Goal: Transaction & Acquisition: Purchase product/service

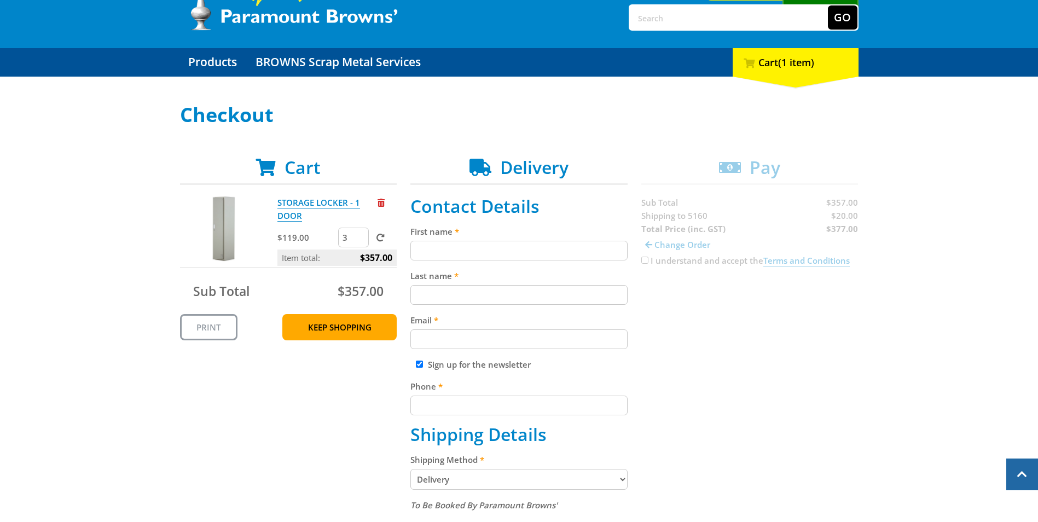
scroll to position [55, 0]
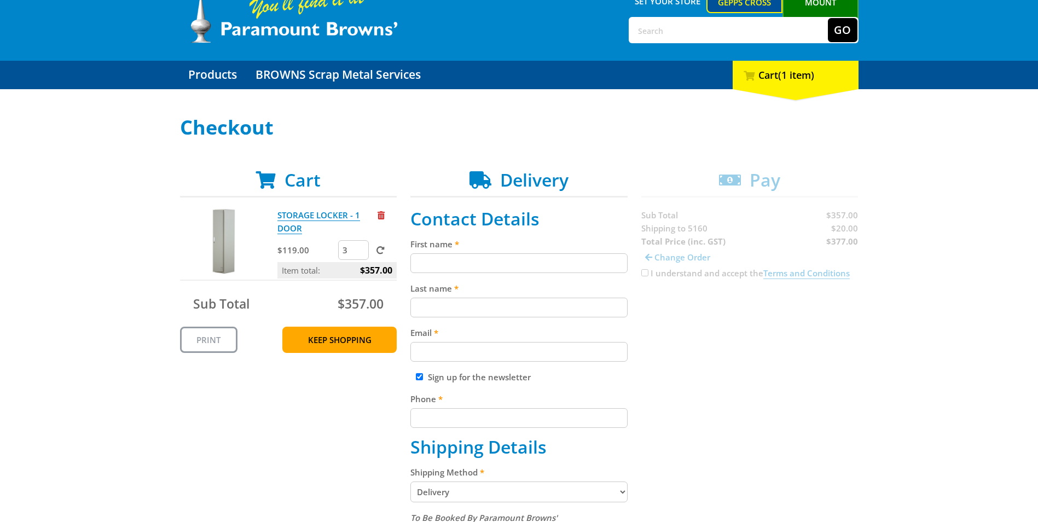
click at [454, 263] on input "First name" at bounding box center [519, 263] width 217 height 20
click at [451, 263] on input "First name" at bounding box center [519, 263] width 217 height 20
type input "[PERSON_NAME]"
click at [421, 315] on input "Last name" at bounding box center [519, 308] width 217 height 20
type input "[GEOGRAPHIC_DATA]"
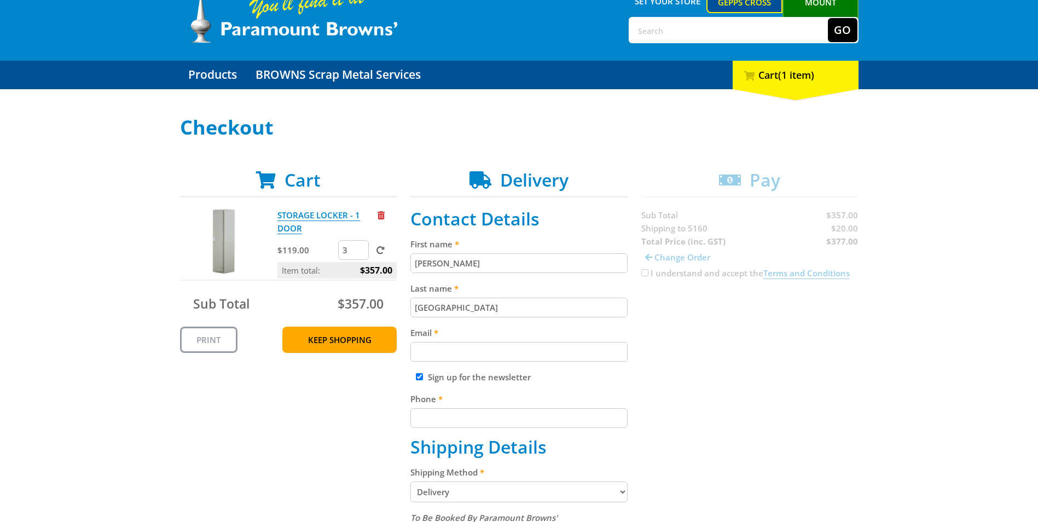
click at [421, 355] on input "Email" at bounding box center [519, 352] width 217 height 20
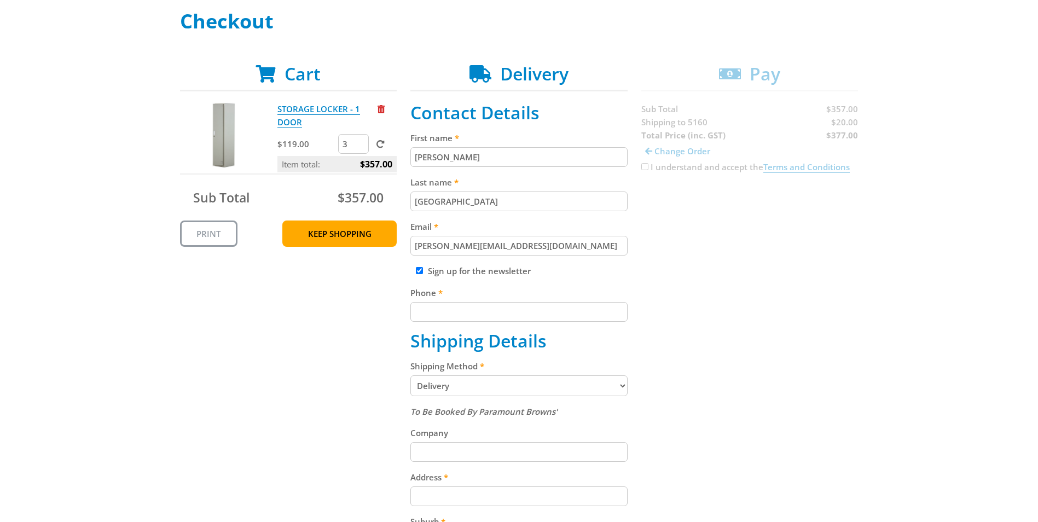
scroll to position [164, 0]
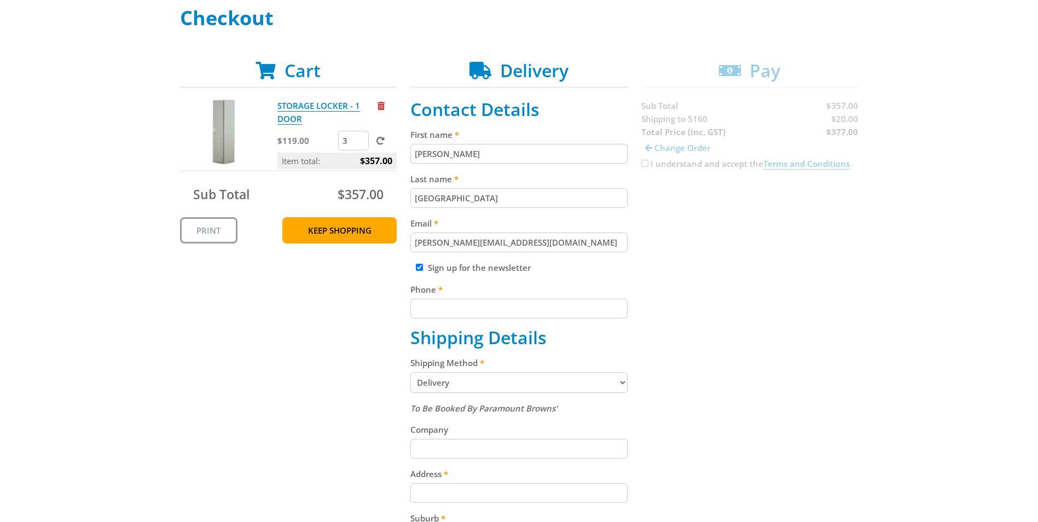
type input "steve@adsteel.com.au"
click at [453, 305] on input "Phone" at bounding box center [519, 309] width 217 height 20
type input "0407601427"
click at [324, 344] on div "Cart STORAGE LOCKER - 1 DOOR $119.00 3 Item total: $357.00 Sub Total $357.00 Pr…" at bounding box center [519, 410] width 679 height 700
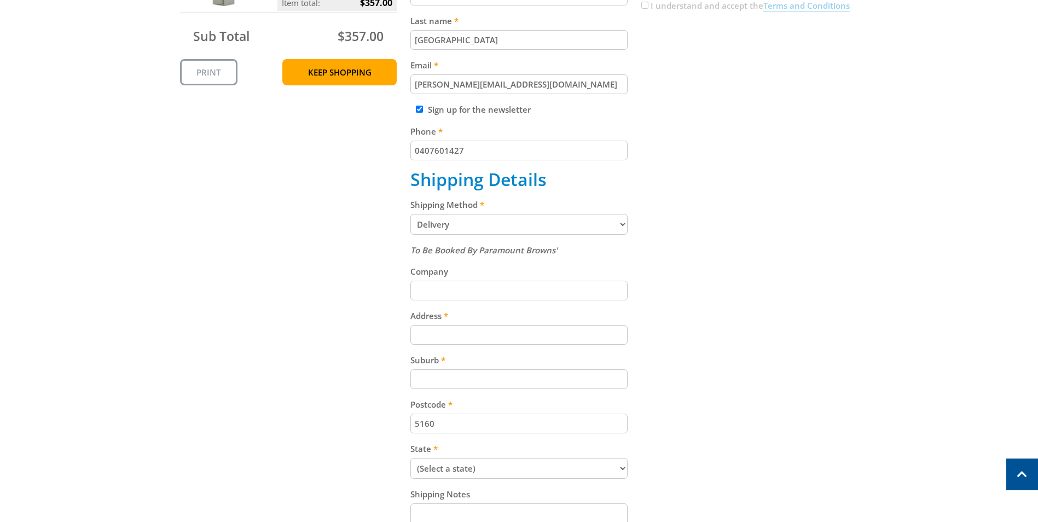
scroll to position [328, 0]
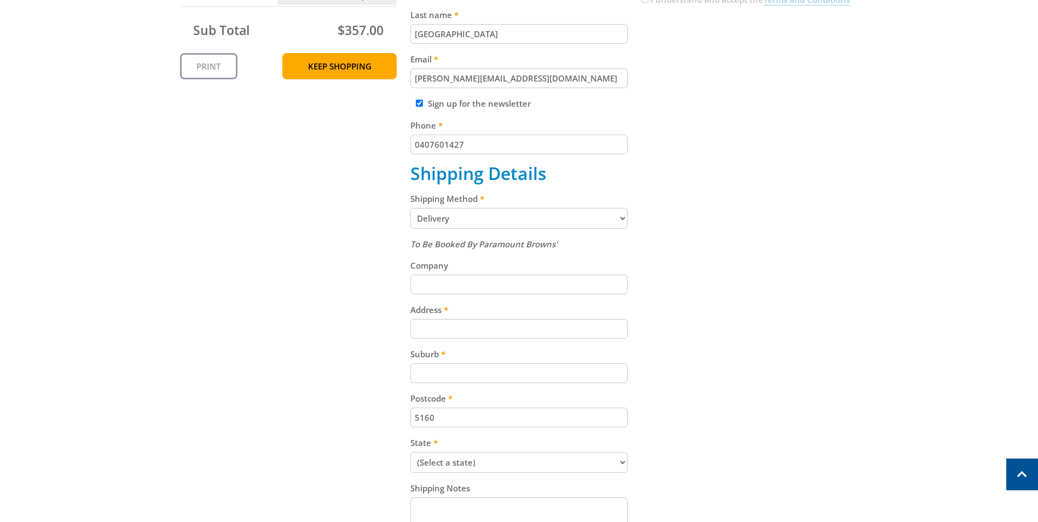
click at [625, 219] on select "Pickup from Gepps Cross Delivery" at bounding box center [519, 218] width 217 height 21
click at [436, 284] on input "Company" at bounding box center [519, 285] width 217 height 20
type input "Southern Steel Supplies"
click at [594, 331] on input "69 O'Sullivan Beach Road, Lonsdale SA" at bounding box center [519, 329] width 217 height 20
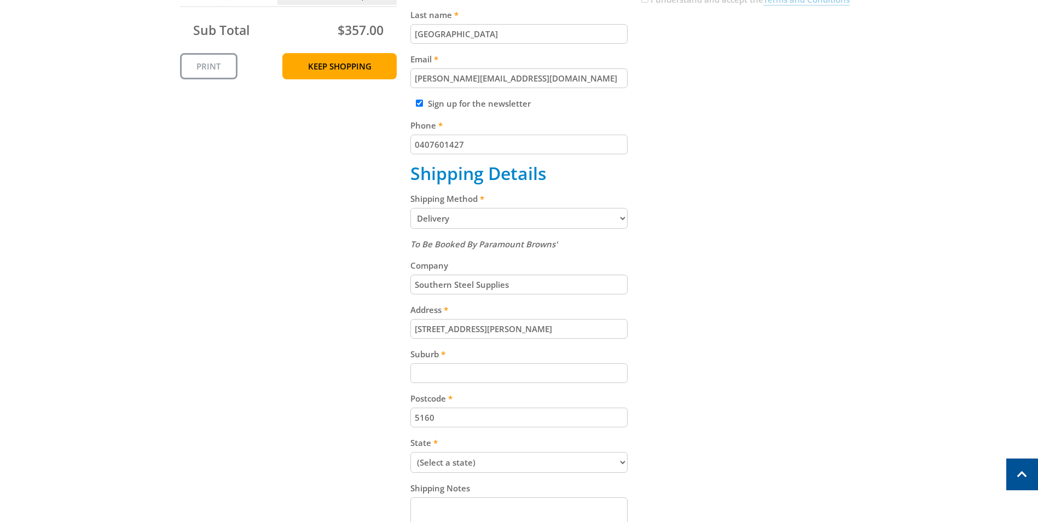
type input "69 O'Sullivan Beach Road"
click at [275, 379] on div "Cart STORAGE LOCKER - 1 DOOR $119.00 3 Item total: $357.00 Sub Total $357.00 Pr…" at bounding box center [519, 246] width 679 height 700
click at [437, 372] on input "Suburb" at bounding box center [519, 373] width 217 height 20
type input "Lonsdale"
select select "SA"
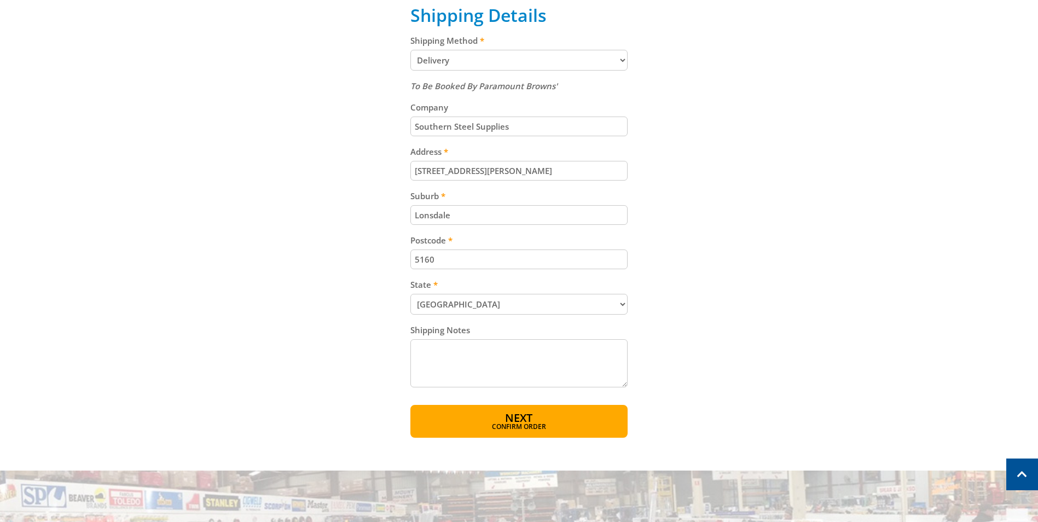
scroll to position [547, 0]
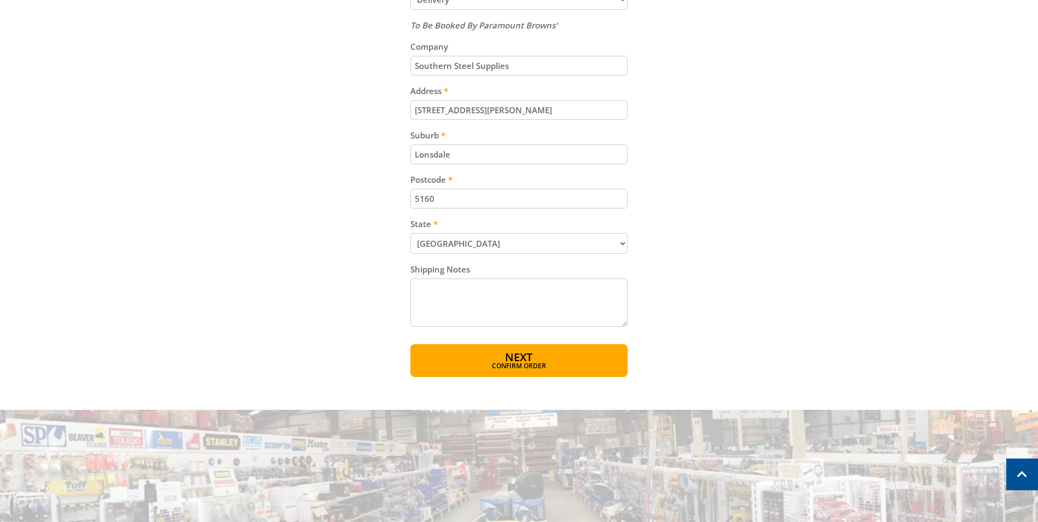
click at [436, 291] on textarea "Shipping Notes" at bounding box center [519, 303] width 217 height 48
click at [449, 292] on textarea "Shipping Notes" at bounding box center [519, 303] width 217 height 48
type textarea "Attention Steve Trowbridge"
click at [510, 358] on span "Next" at bounding box center [518, 357] width 27 height 15
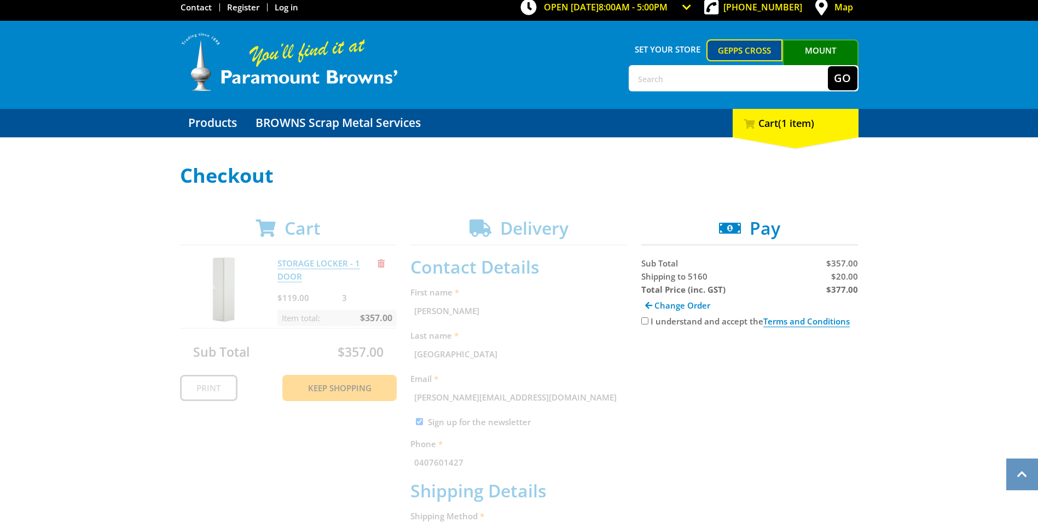
scroll to position [5, 0]
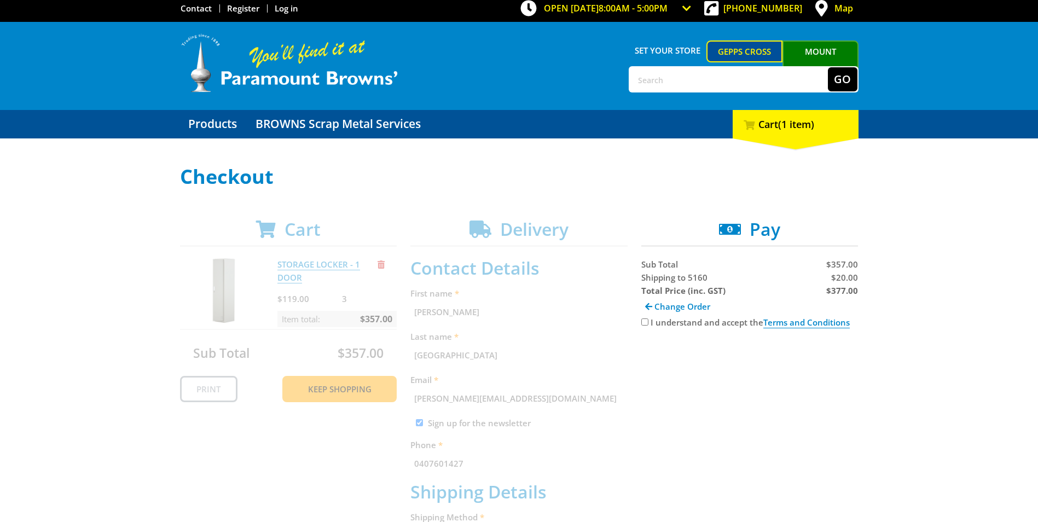
click at [645, 321] on input "I understand and accept the Terms and Conditions" at bounding box center [645, 322] width 7 height 7
checkbox input "true"
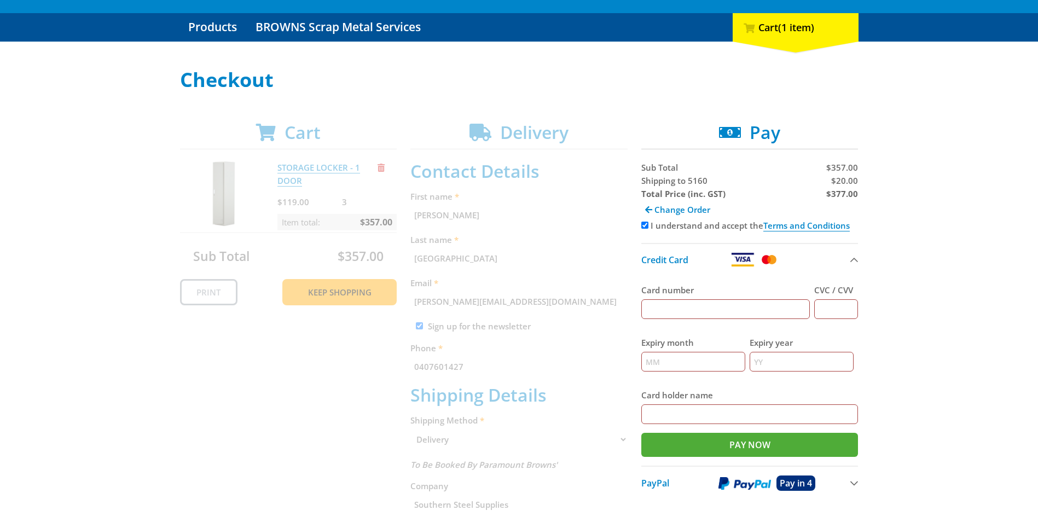
scroll to position [115, 0]
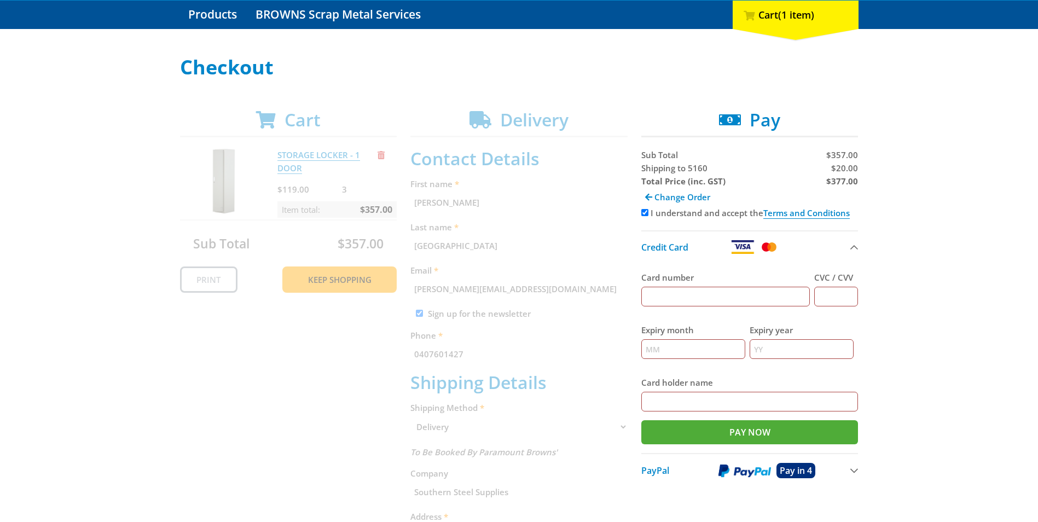
click at [668, 297] on input "Card number" at bounding box center [726, 297] width 169 height 20
type input "4557045535203768"
click at [846, 296] on input "CVC / CVV" at bounding box center [837, 297] width 44 height 20
type input "129"
click at [704, 346] on input "Expiry month" at bounding box center [694, 349] width 104 height 20
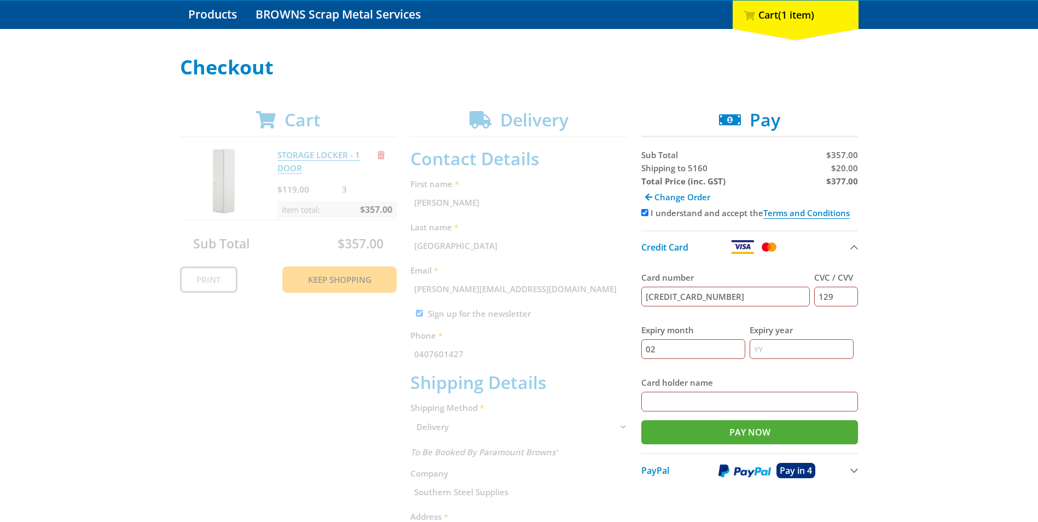
type input "02"
click at [781, 342] on input "Expiry year" at bounding box center [802, 349] width 104 height 20
type input "27"
click at [697, 397] on input "Card holder name" at bounding box center [750, 402] width 217 height 20
type input "Adsteel Brokers P/L Stephen Trowbridge"
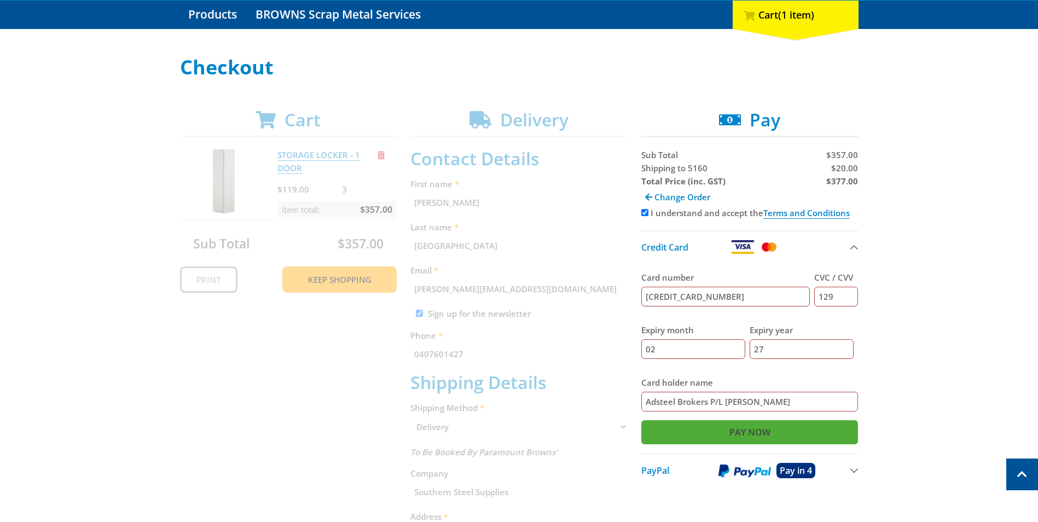
click at [758, 428] on input "Pay Now" at bounding box center [750, 432] width 217 height 24
type input "Paying..."
